Goal: Information Seeking & Learning: Learn about a topic

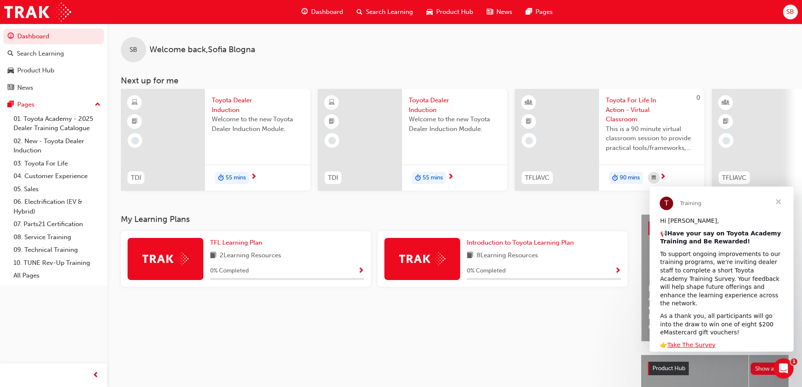
click at [266, 261] on span "2 Learning Resources" at bounding box center [250, 255] width 61 height 11
drag, startPoint x: 145, startPoint y: 231, endPoint x: 163, endPoint y: 262, distance: 35.3
click at [145, 232] on div "My Learning Plans TFL Learning Plan 2 Learning Resources 0 % Completed Introduc…" at bounding box center [381, 253] width 520 height 79
click at [163, 264] on img at bounding box center [165, 258] width 46 height 13
drag, startPoint x: 357, startPoint y: 264, endPoint x: 378, endPoint y: 294, distance: 36.9
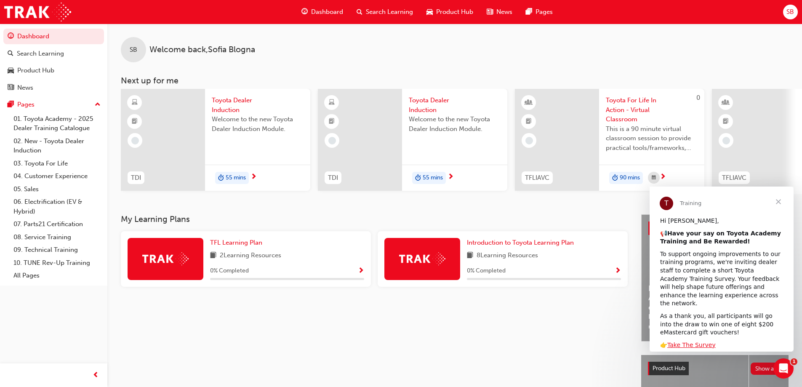
click at [364, 274] on div "TFL Learning Plan 2 Learning Resources 0 % Completed" at bounding box center [246, 259] width 250 height 56
click at [360, 275] on span "Show Progress" at bounding box center [361, 271] width 6 height 8
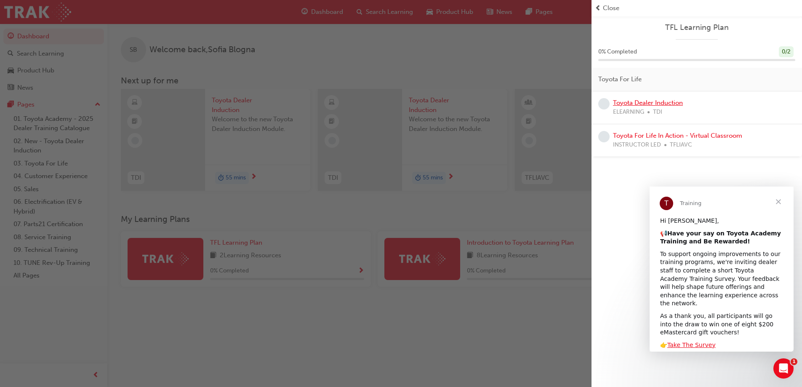
click at [667, 102] on link "Toyota Dealer Induction" at bounding box center [648, 103] width 70 height 8
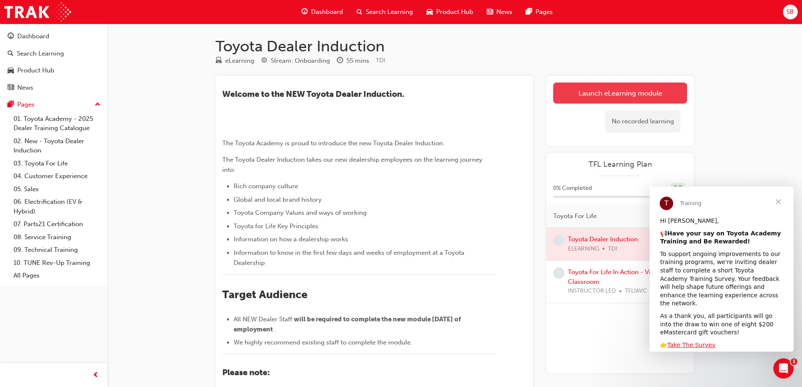
click at [665, 92] on link "Launch eLearning module" at bounding box center [620, 92] width 134 height 21
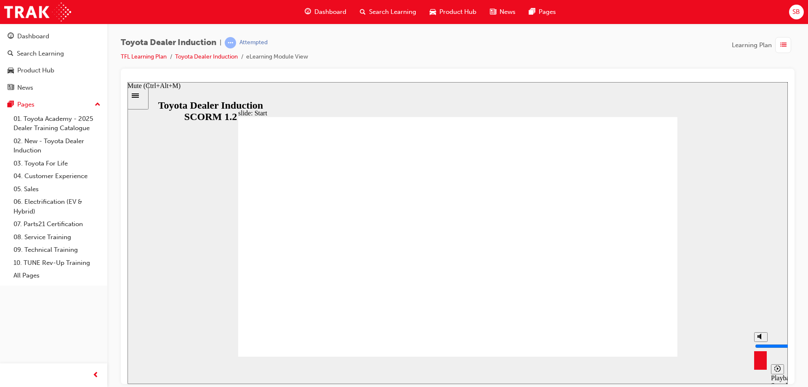
click at [758, 337] on rect "Mute (Ctrl+Alt+M)" at bounding box center [757, 336] width 1 height 3
type input "0"
type input "58700"
